Goal: Communication & Community: Answer question/provide support

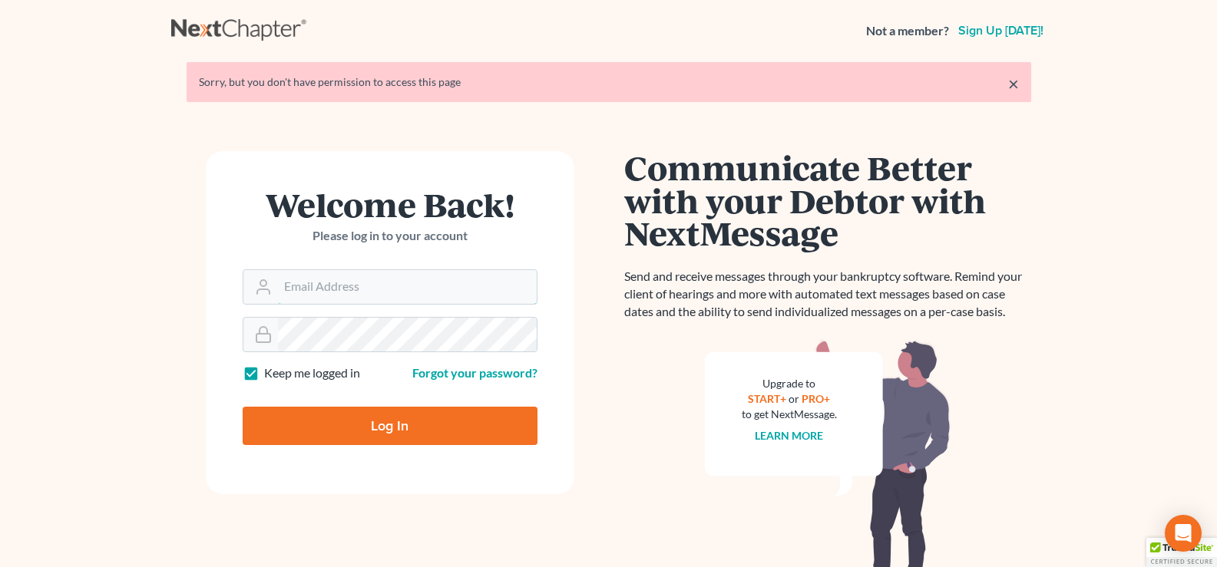
type input "[EMAIL_ADDRESS][DOMAIN_NAME]"
click at [433, 433] on input "Log In" at bounding box center [390, 426] width 295 height 38
type input "Thinking..."
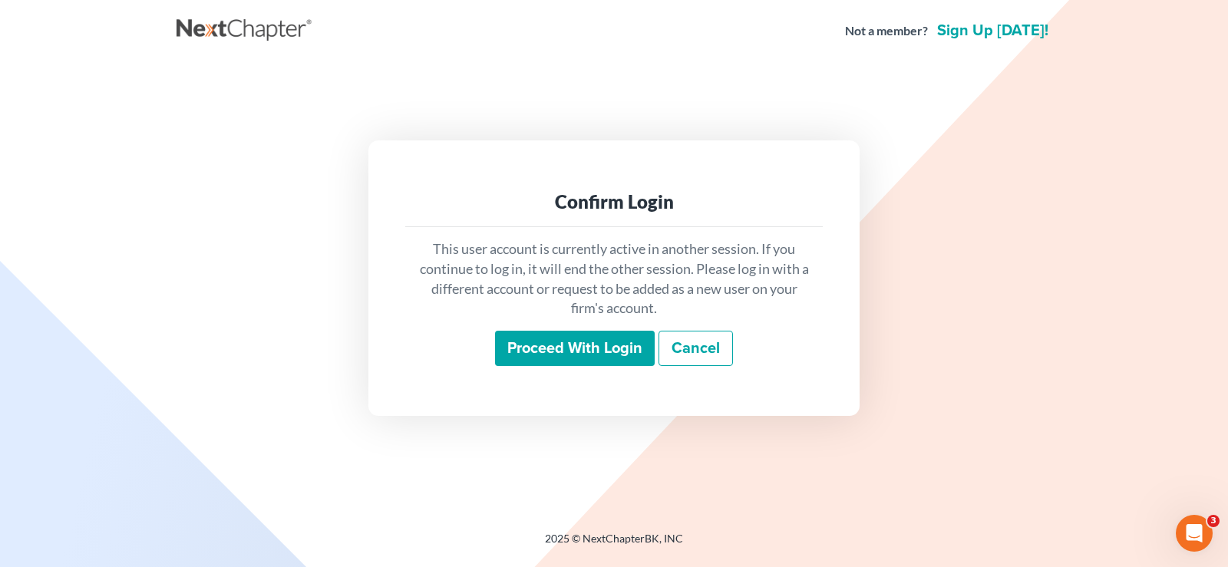
click at [550, 340] on input "Proceed with login" at bounding box center [575, 348] width 160 height 35
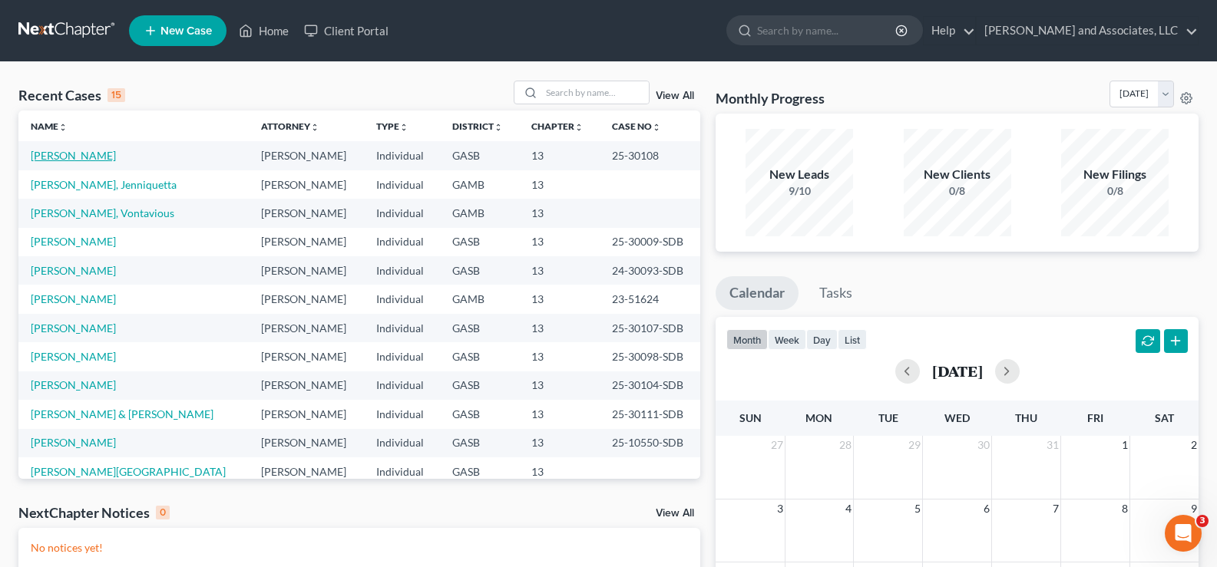
click at [71, 158] on link "Horne, Shannon" at bounding box center [73, 155] width 85 height 13
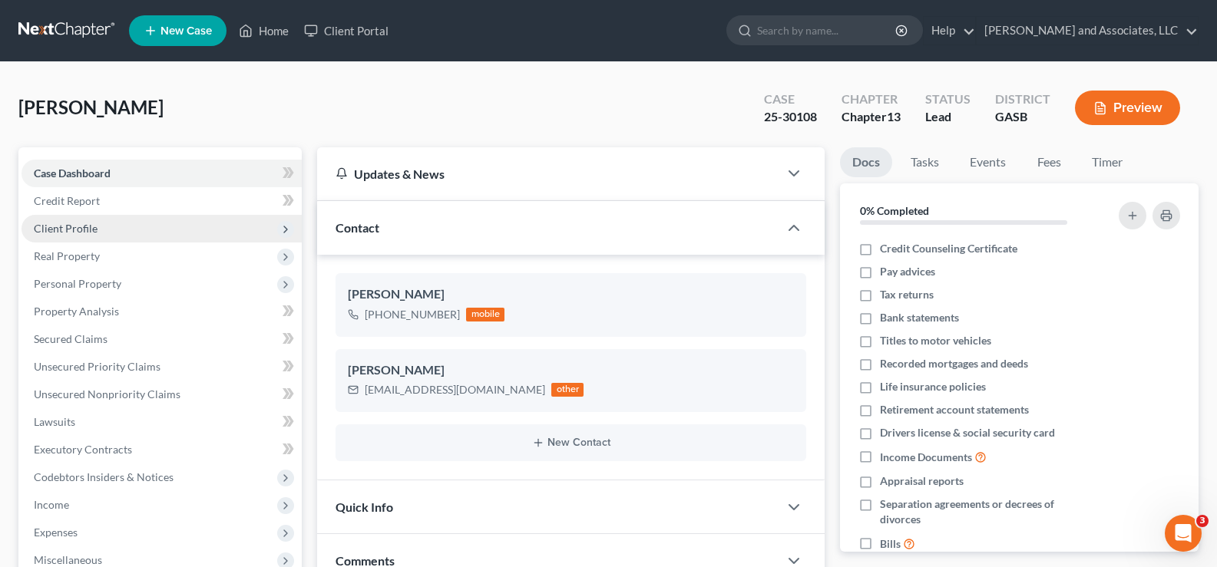
click at [91, 228] on span "Client Profile" at bounding box center [66, 228] width 64 height 13
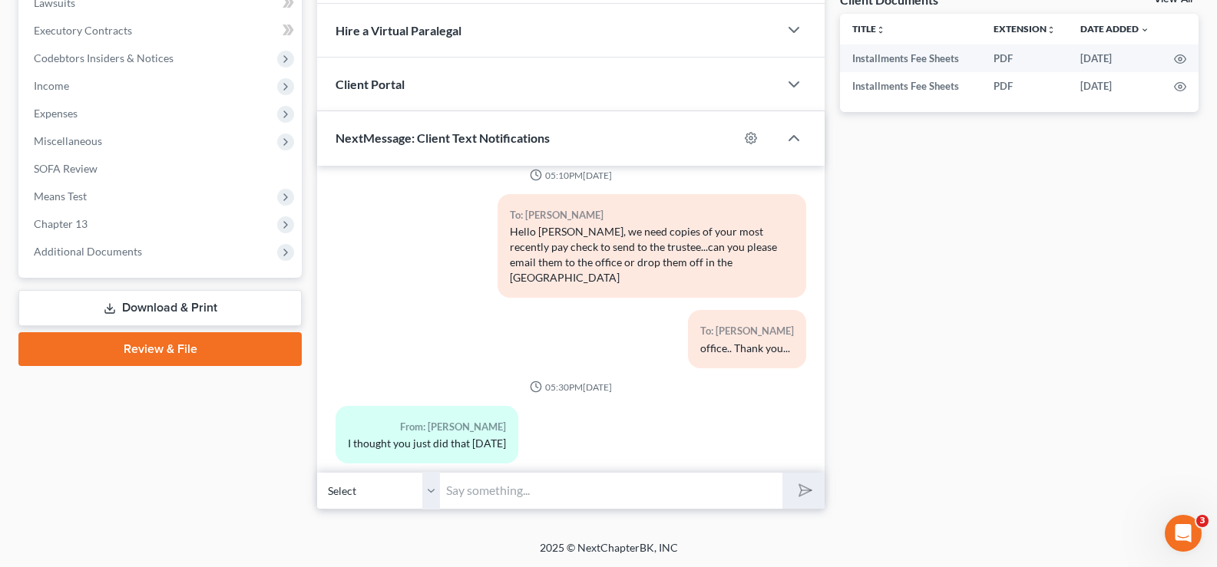
scroll to position [586, 0]
click at [482, 490] on input "text" at bounding box center [611, 490] width 342 height 38
type input "g"
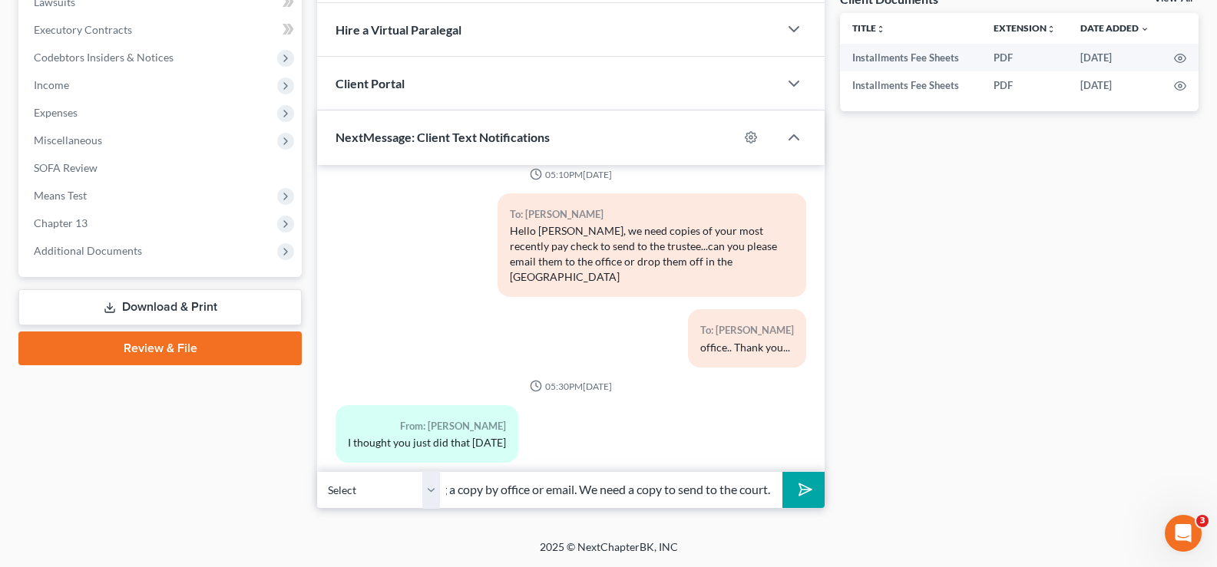
scroll to position [0, 153]
type input "Good Morning, please bring a copy by office or email. We need a copy to send to…"
drag, startPoint x: 799, startPoint y: 494, endPoint x: 774, endPoint y: 496, distance: 25.4
click at [798, 494] on icon "submit" at bounding box center [802, 489] width 21 height 21
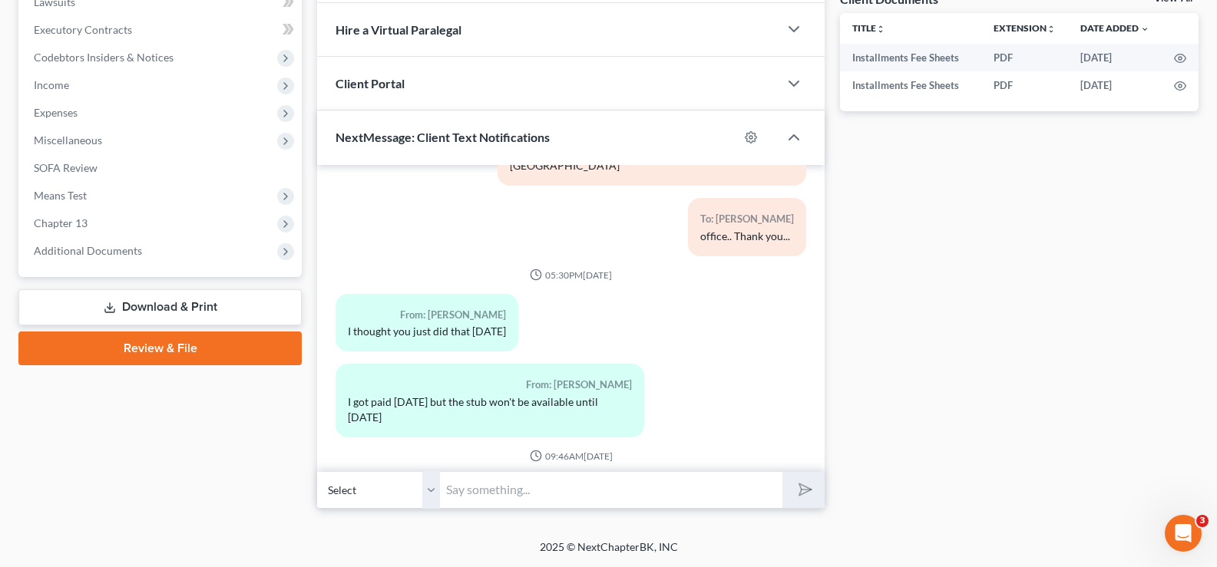
scroll to position [2177, 0]
